Goal: Navigation & Orientation: Find specific page/section

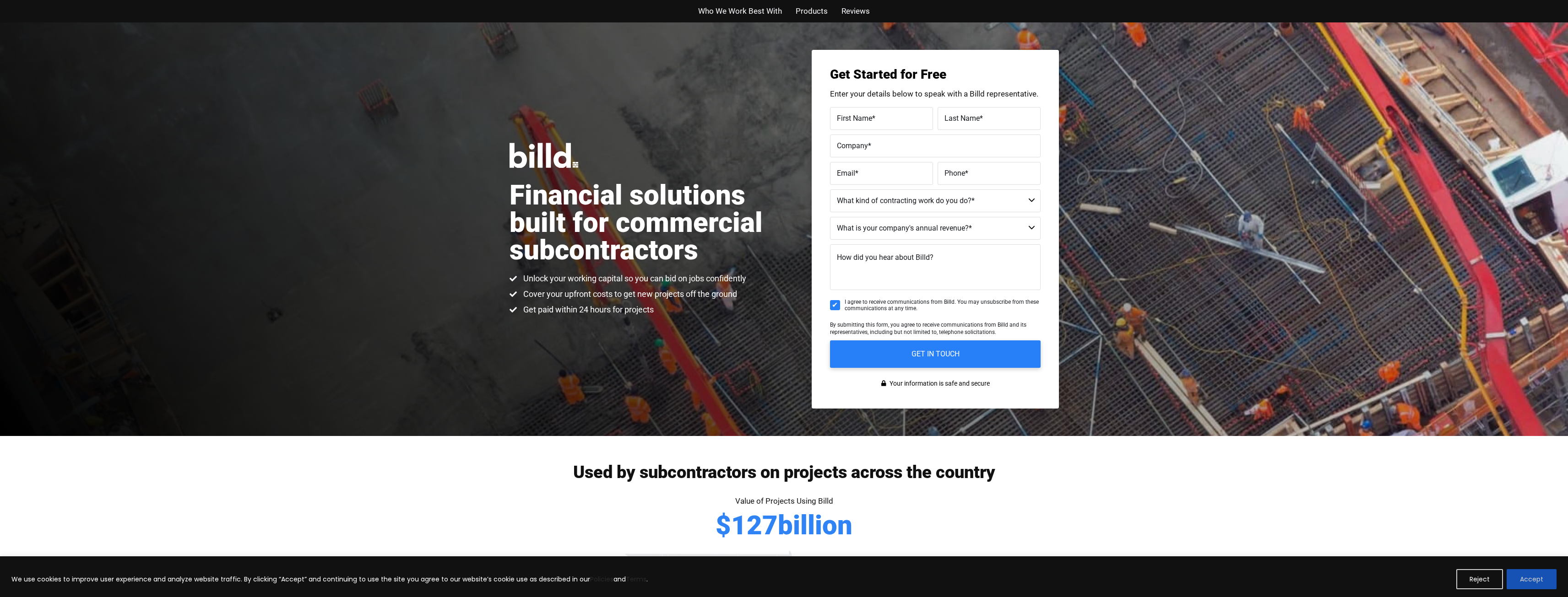
click at [1529, 585] on button "Accept" at bounding box center [1531, 579] width 50 height 20
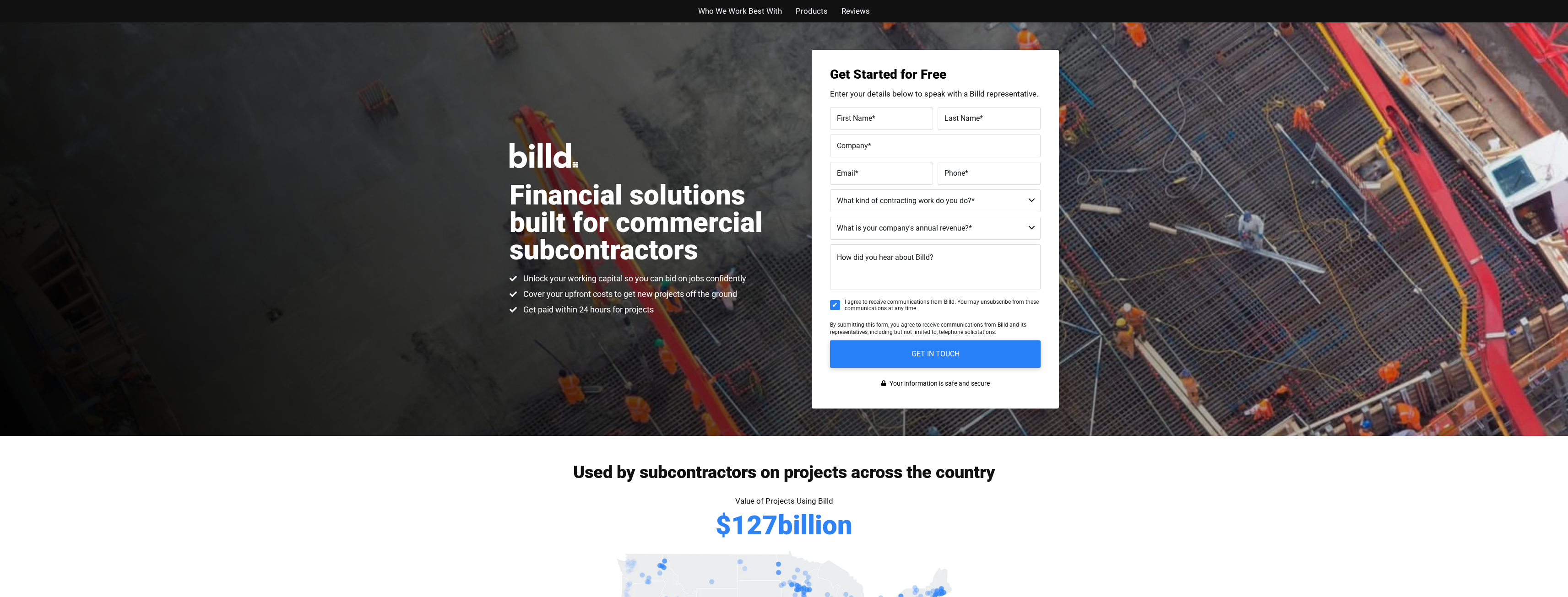
click at [812, 12] on span "Products" at bounding box center [811, 11] width 32 height 13
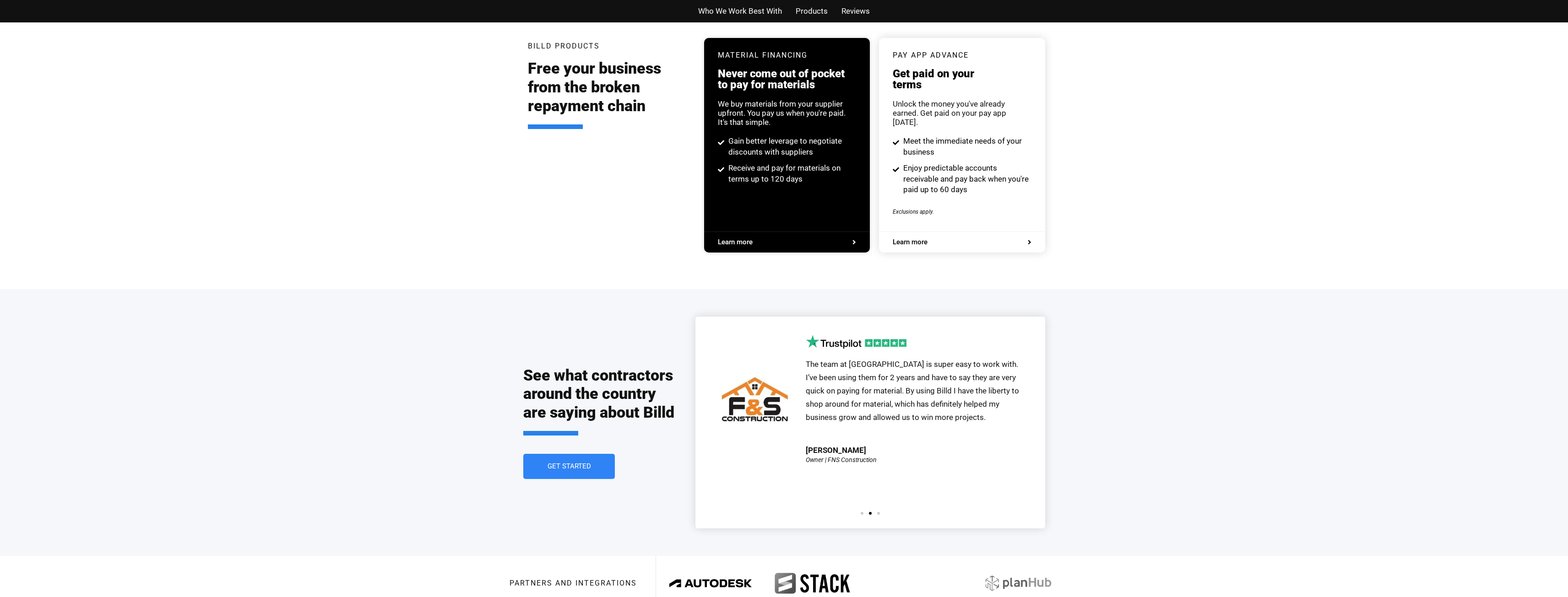
scroll to position [1763, 0]
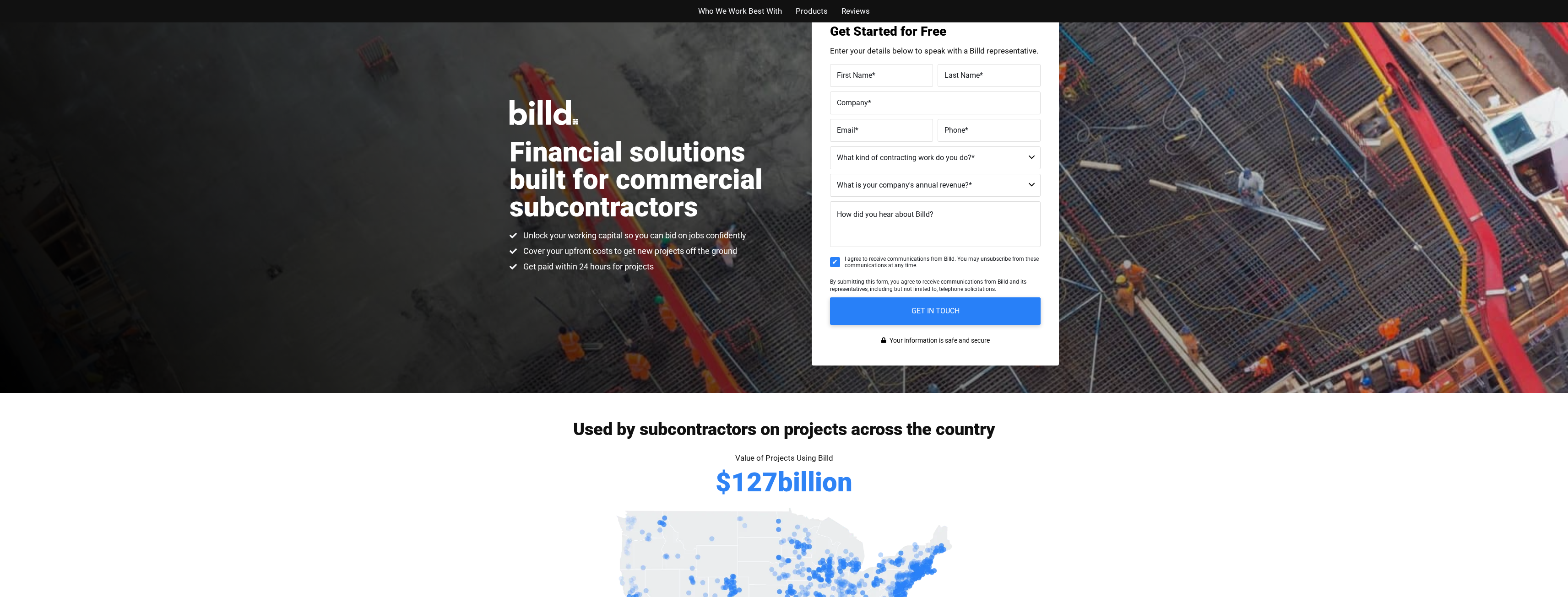
scroll to position [8, 0]
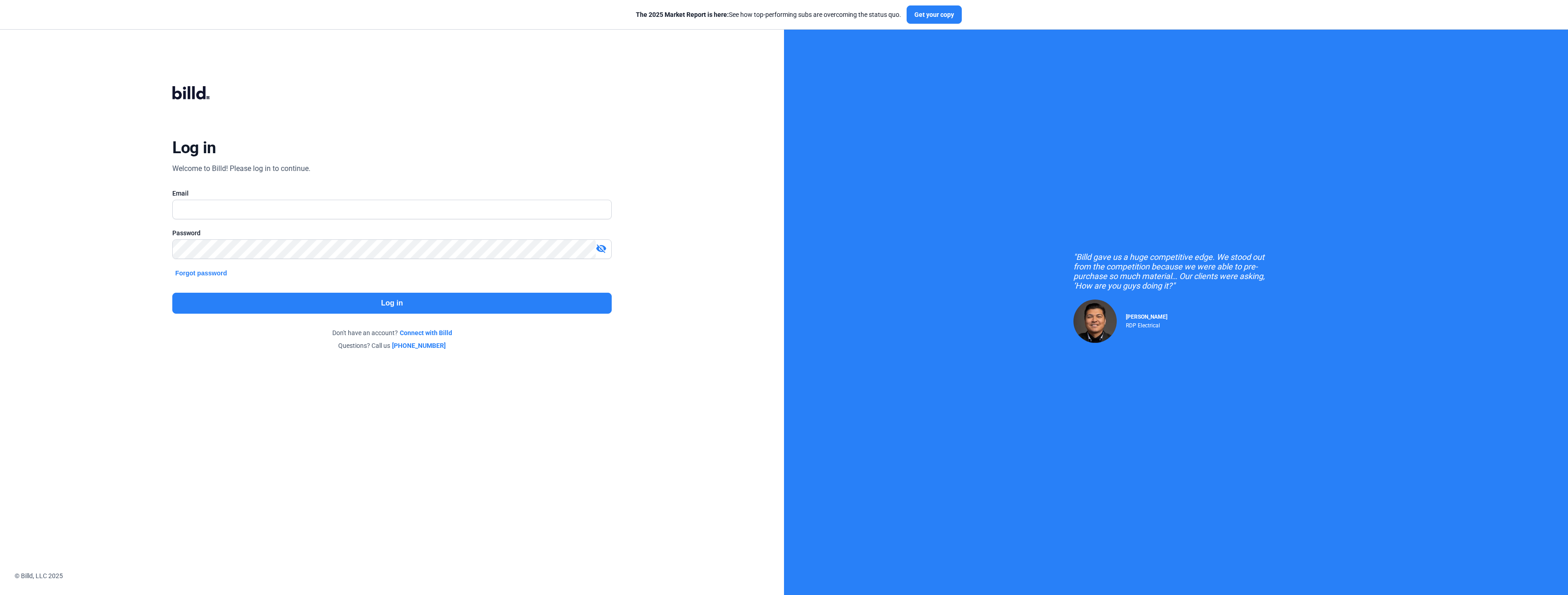
drag, startPoint x: 317, startPoint y: 184, endPoint x: 312, endPoint y: 206, distance: 22.6
click at [317, 185] on div "Log in Welcome to Billd! Please log in to continue. Email Password visibility_o…" at bounding box center [391, 218] width 564 height 327
click at [309, 211] on input "text" at bounding box center [392, 209] width 438 height 19
type input "[EMAIL_ADDRESS][DOMAIN_NAME]"
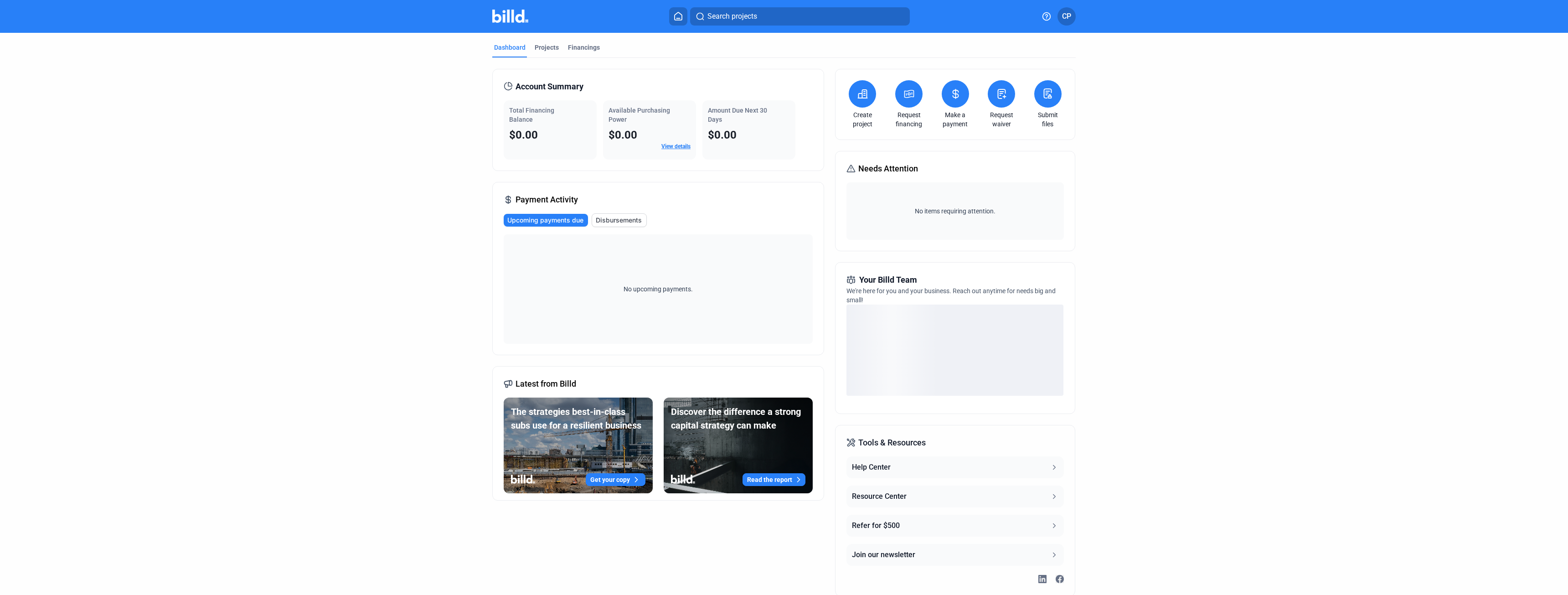
click at [667, 144] on link "View details" at bounding box center [676, 146] width 29 height 6
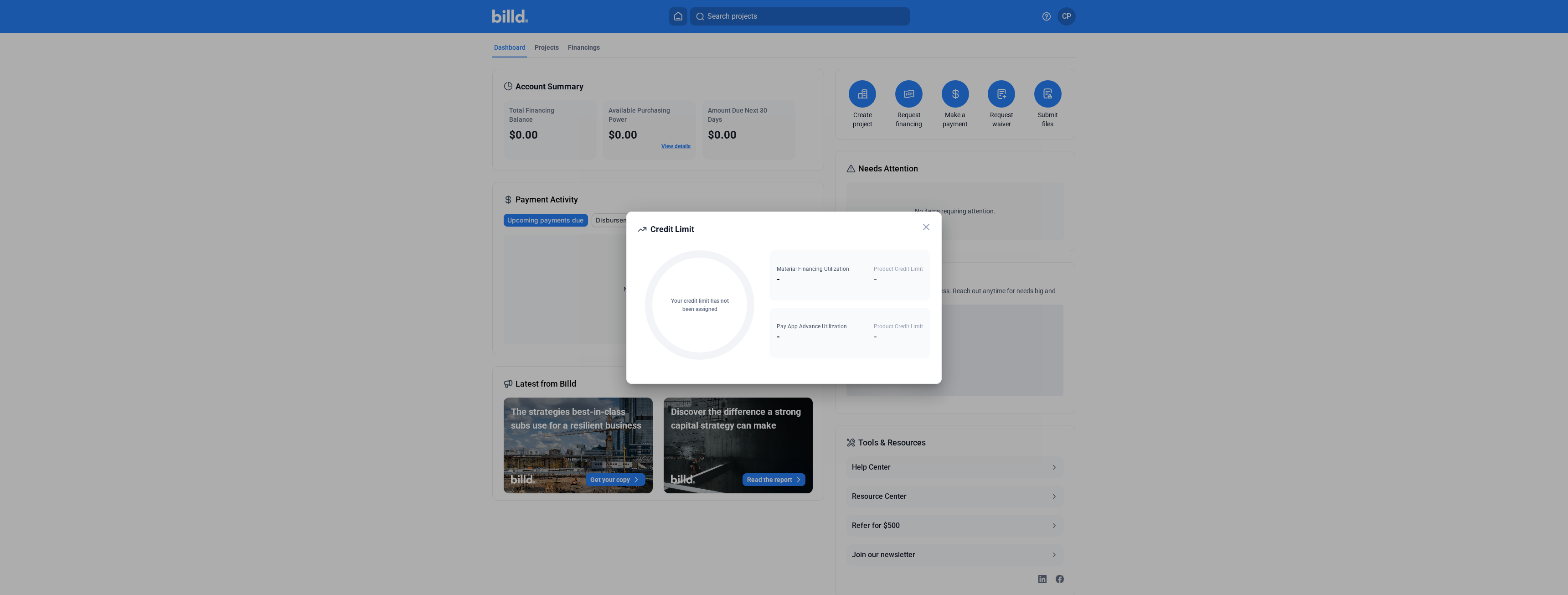
click at [925, 226] on icon at bounding box center [926, 227] width 5 height 5
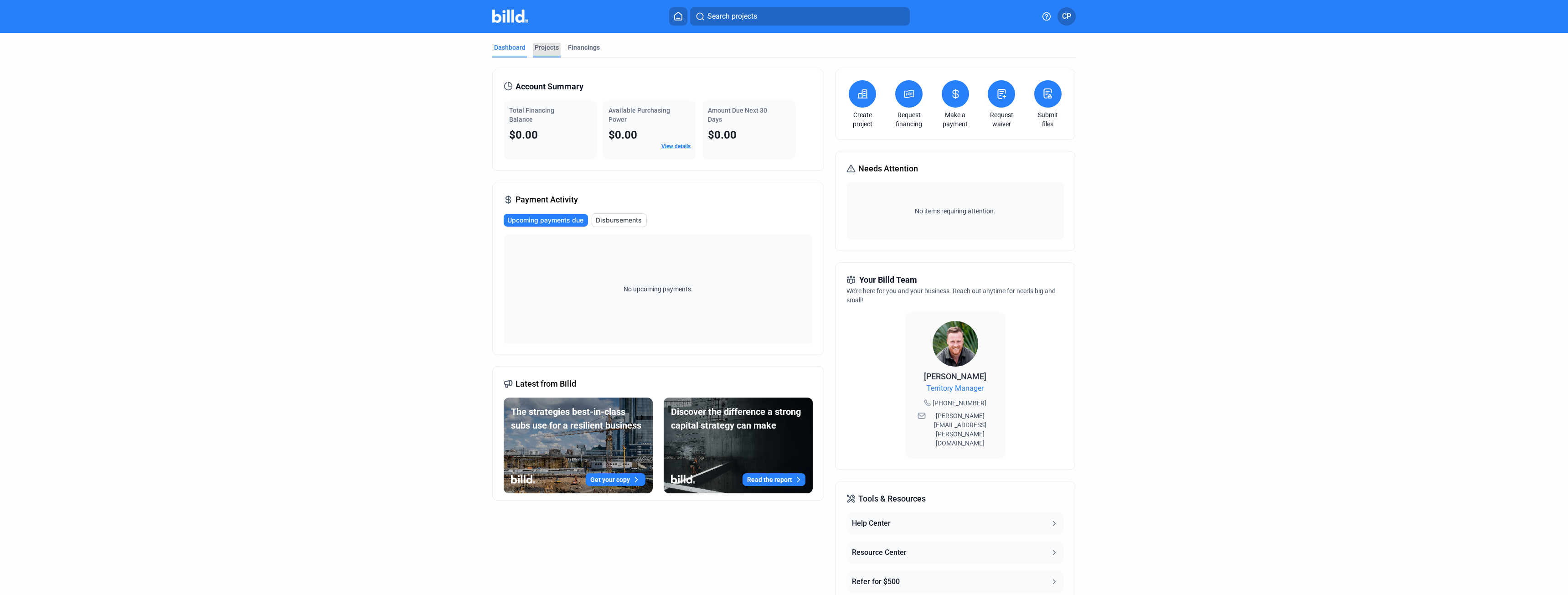
click at [547, 45] on div "Projects" at bounding box center [547, 47] width 24 height 9
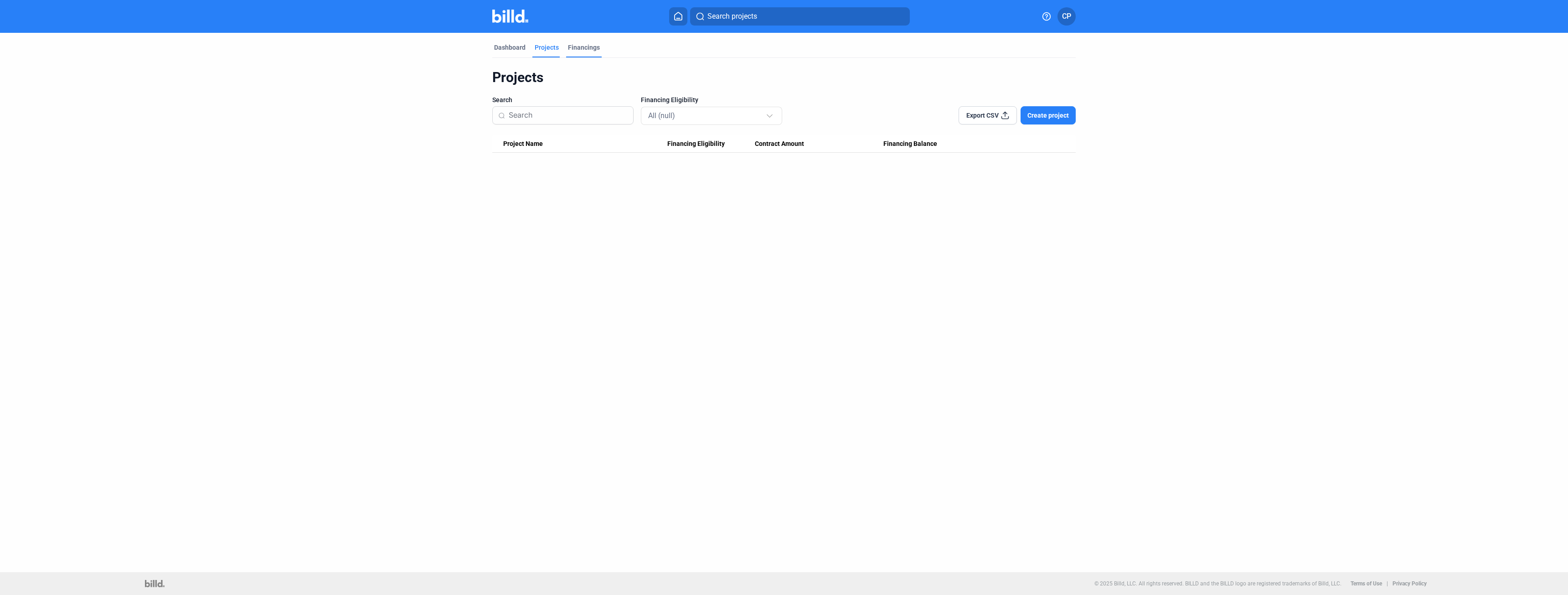
click at [592, 48] on div "Financings" at bounding box center [584, 47] width 32 height 9
click at [511, 51] on div "Dashboard" at bounding box center [510, 47] width 32 height 9
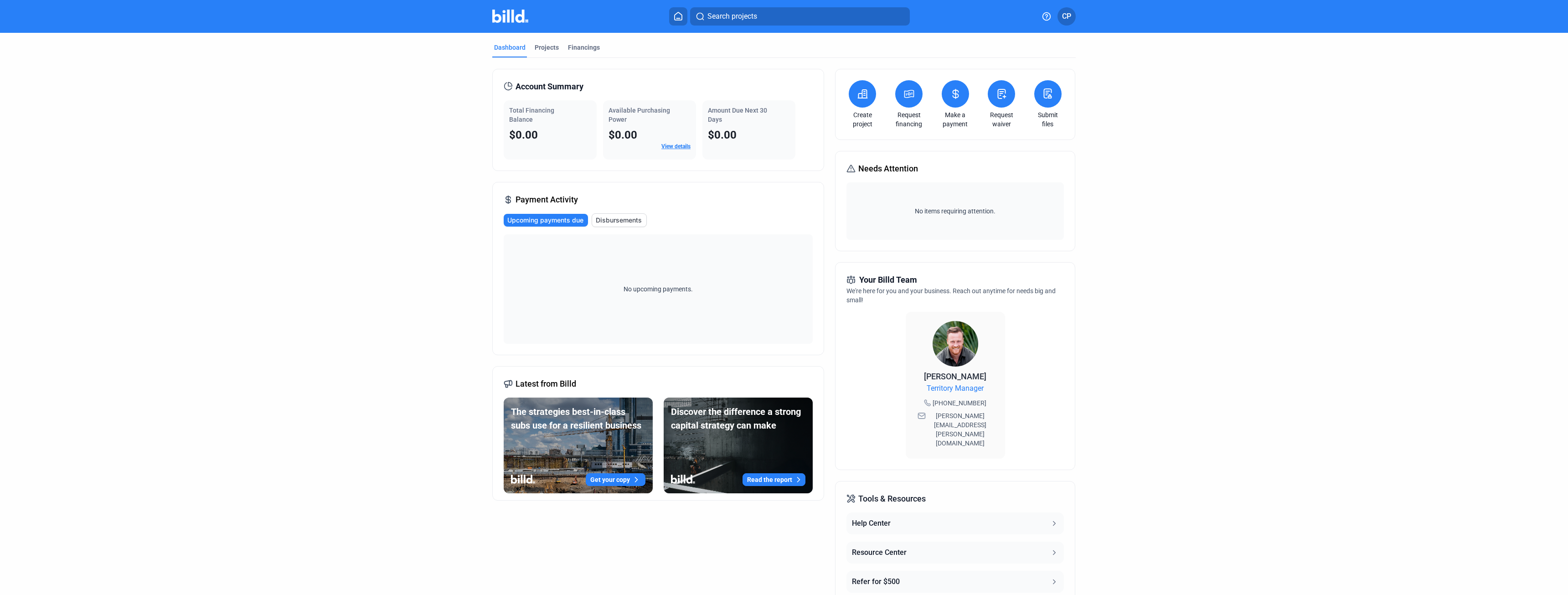
click at [1072, 19] on button "CP" at bounding box center [1066, 16] width 18 height 18
click at [1008, 137] on button "Logout" at bounding box center [1022, 141] width 99 height 18
